Goal: Information Seeking & Learning: Learn about a topic

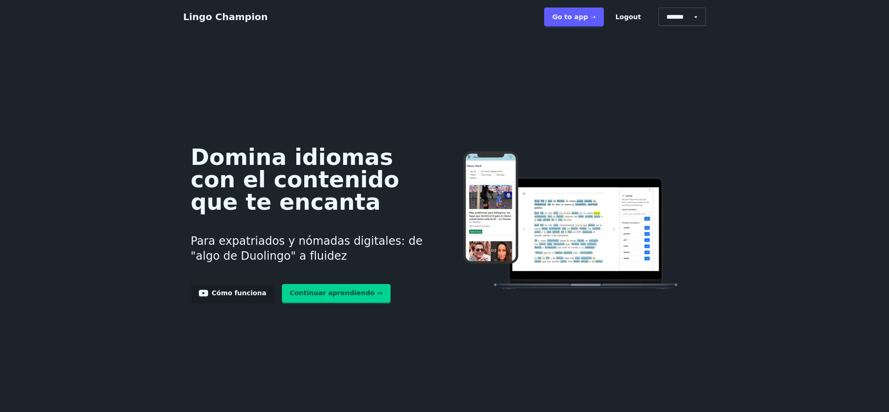
click at [577, 14] on link "Go to app ➝" at bounding box center [573, 16] width 59 height 19
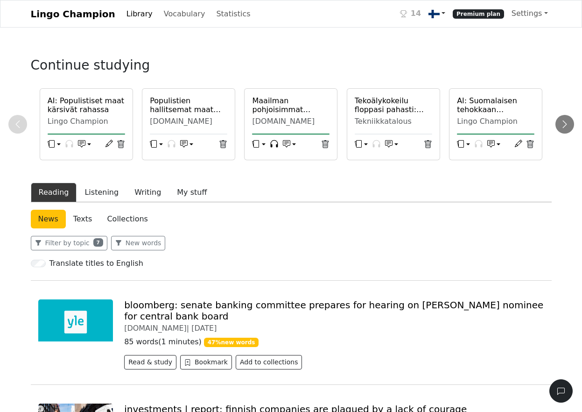
click at [449, 13] on link at bounding box center [437, 13] width 24 height 19
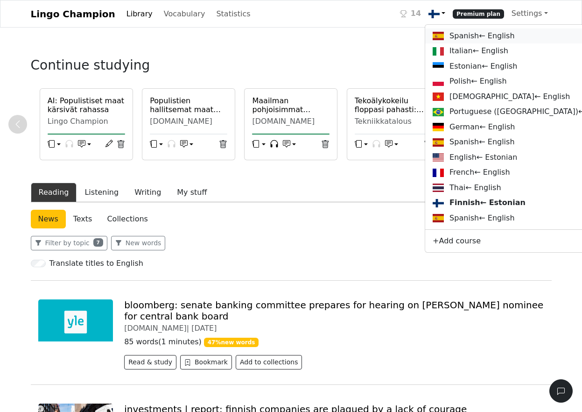
click at [464, 39] on link "Spanish ← English" at bounding box center [523, 35] width 196 height 15
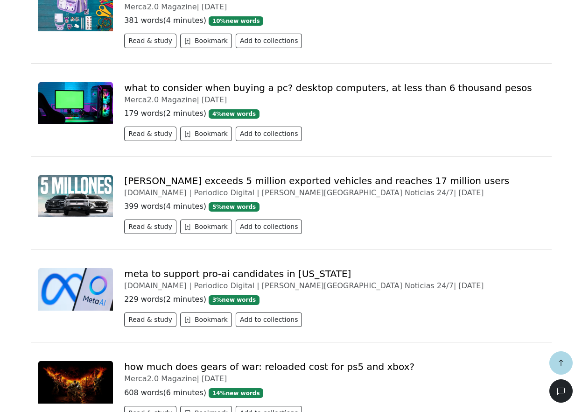
scroll to position [323, 0]
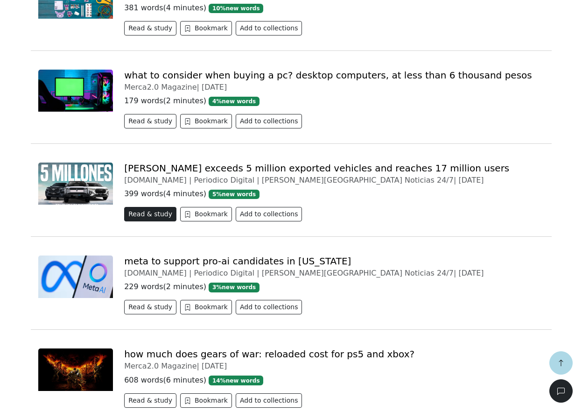
click at [155, 215] on button "Read & study" at bounding box center [150, 214] width 52 height 14
